Goal: Register for event/course

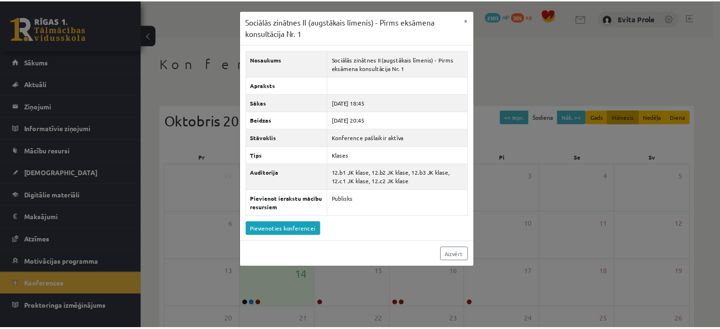
scroll to position [123, 0]
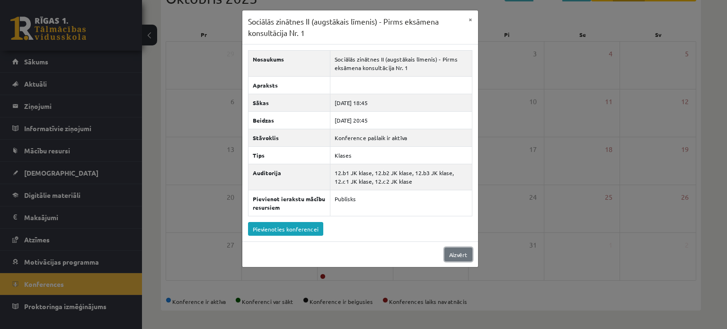
click at [453, 252] on link "Aizvērt" at bounding box center [459, 255] width 28 height 14
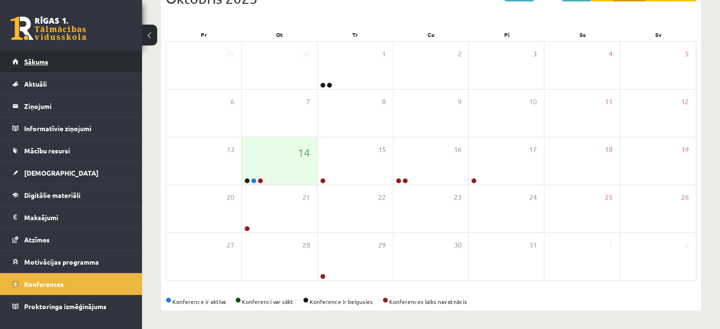
click at [51, 69] on link "Sākums" at bounding box center [71, 62] width 118 height 22
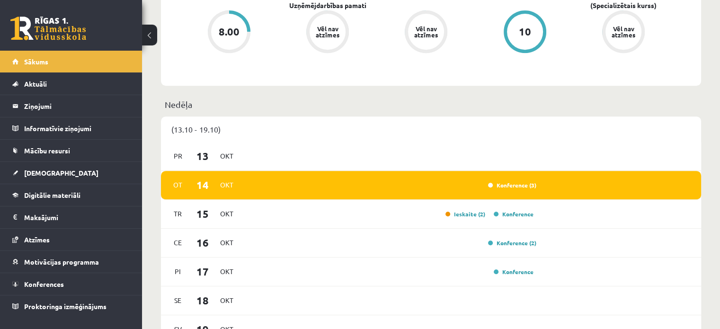
scroll to position [421, 0]
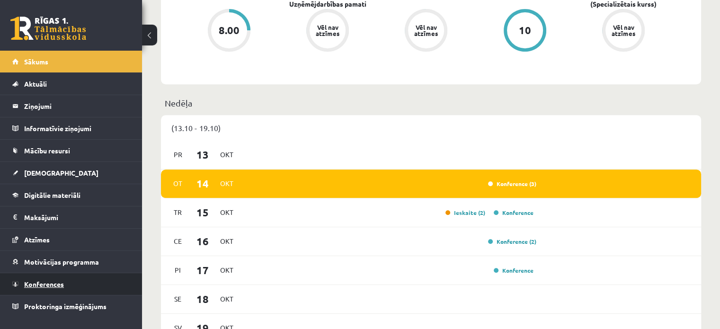
click at [87, 286] on link "Konferences" at bounding box center [71, 284] width 118 height 22
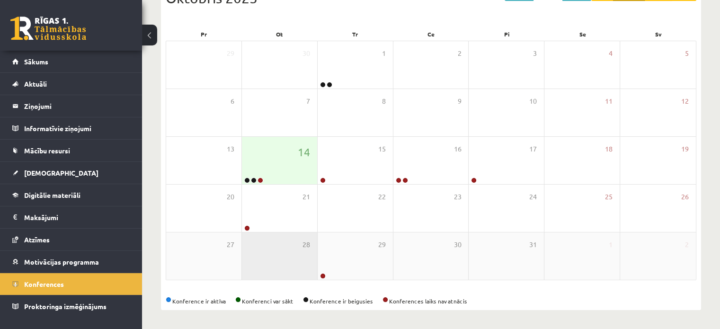
scroll to position [123, 0]
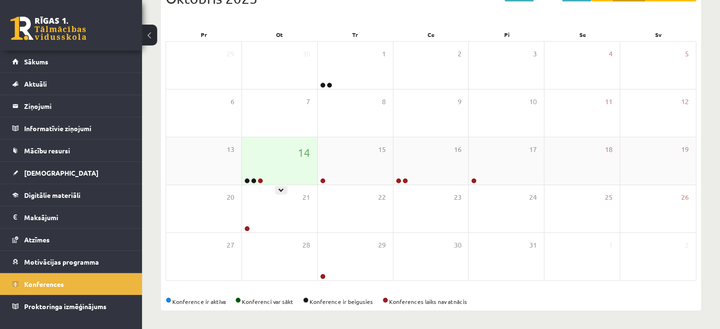
click at [288, 163] on div "14" at bounding box center [279, 160] width 75 height 47
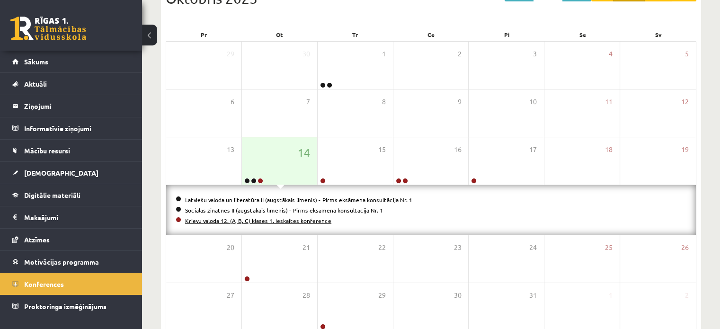
click at [287, 222] on link "Krievu valoda 12. (A, B, C) klases 1. ieskaites konference" at bounding box center [258, 221] width 146 height 8
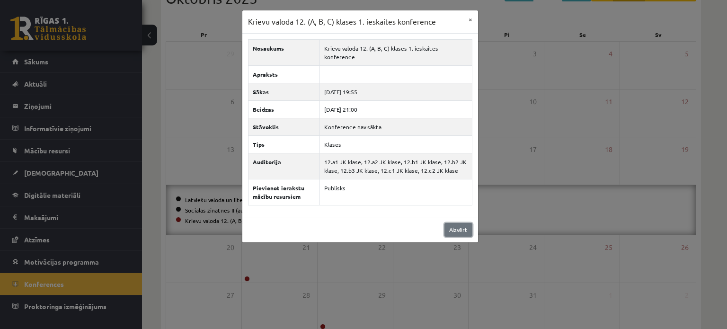
click at [452, 223] on link "Aizvērt" at bounding box center [459, 230] width 28 height 14
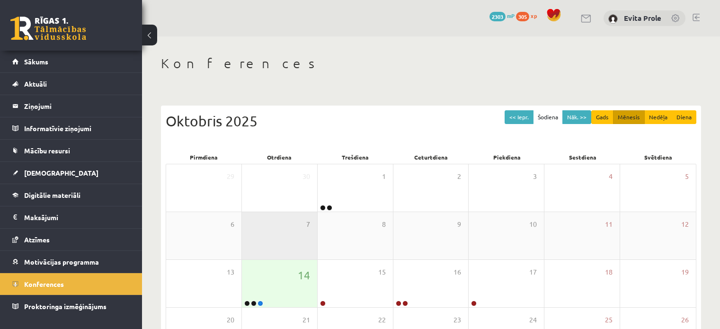
scroll to position [123, 0]
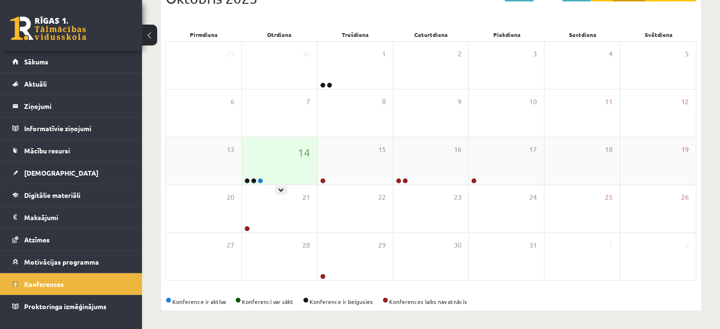
click at [292, 159] on div "14" at bounding box center [279, 160] width 75 height 47
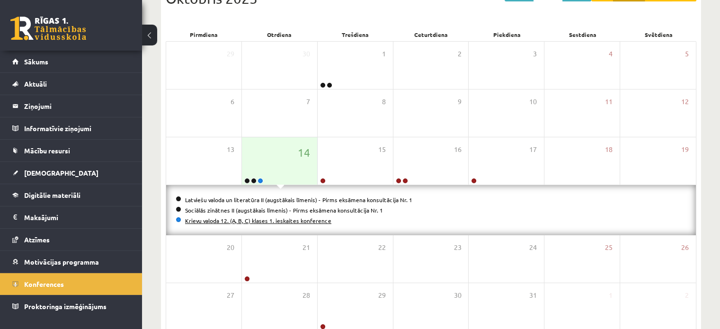
click at [300, 223] on link "Krievu valoda 12. (A, B, C) klases 1. ieskaites konference" at bounding box center [258, 221] width 146 height 8
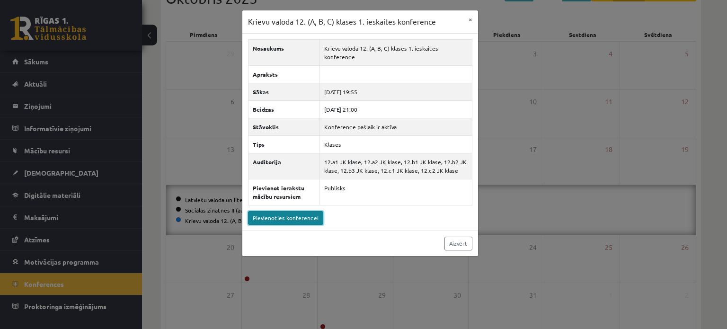
click at [303, 211] on link "Pievienoties konferencei" at bounding box center [285, 218] width 75 height 14
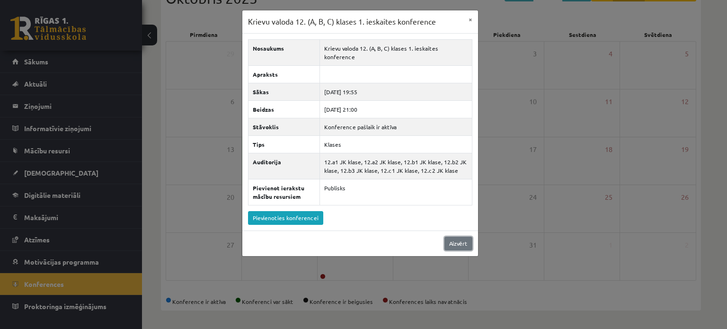
click at [460, 237] on link "Aizvērt" at bounding box center [459, 244] width 28 height 14
